Goal: Task Accomplishment & Management: Use online tool/utility

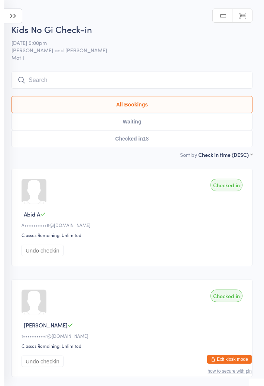
click at [17, 18] on icon at bounding box center [13, 16] width 19 height 15
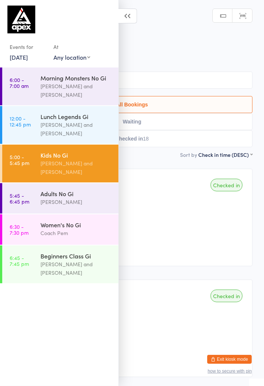
click at [75, 206] on div "[PERSON_NAME]" at bounding box center [76, 202] width 72 height 9
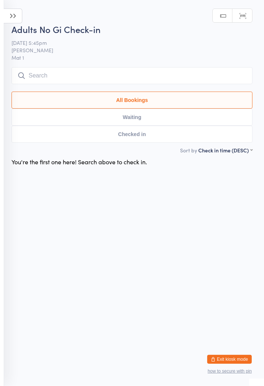
click at [163, 75] on input "search" at bounding box center [132, 75] width 241 height 17
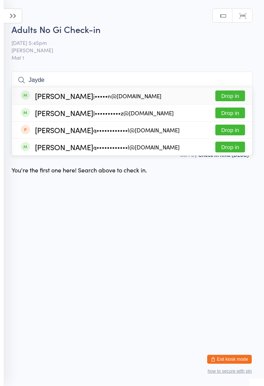
type input "Jayde"
click at [232, 95] on button "Drop in" at bounding box center [230, 96] width 30 height 11
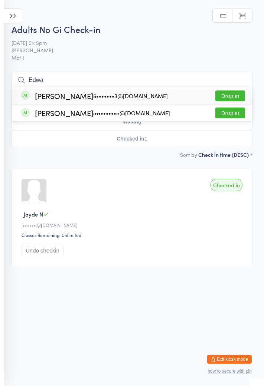
type input "Edwa"
click at [56, 97] on div "[PERSON_NAME] 5•••••••3@[DOMAIN_NAME]" at bounding box center [101, 96] width 133 height 6
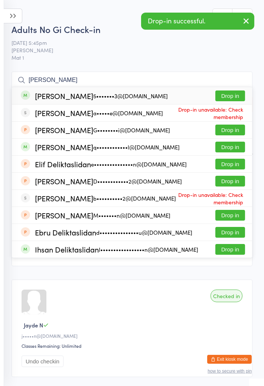
type input "[PERSON_NAME]"
click at [40, 98] on div "[PERSON_NAME] 5•••••••3@[DOMAIN_NAME]" at bounding box center [101, 96] width 133 height 6
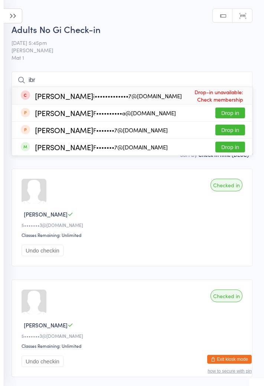
type input "ibra"
click at [243, 81] on input "ibra" at bounding box center [132, 80] width 241 height 17
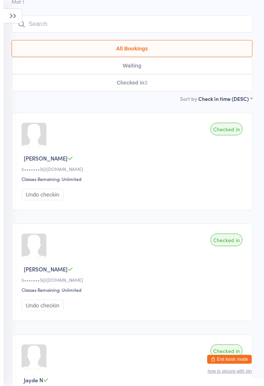
scroll to position [72, 0]
